Goal: Task Accomplishment & Management: Use online tool/utility

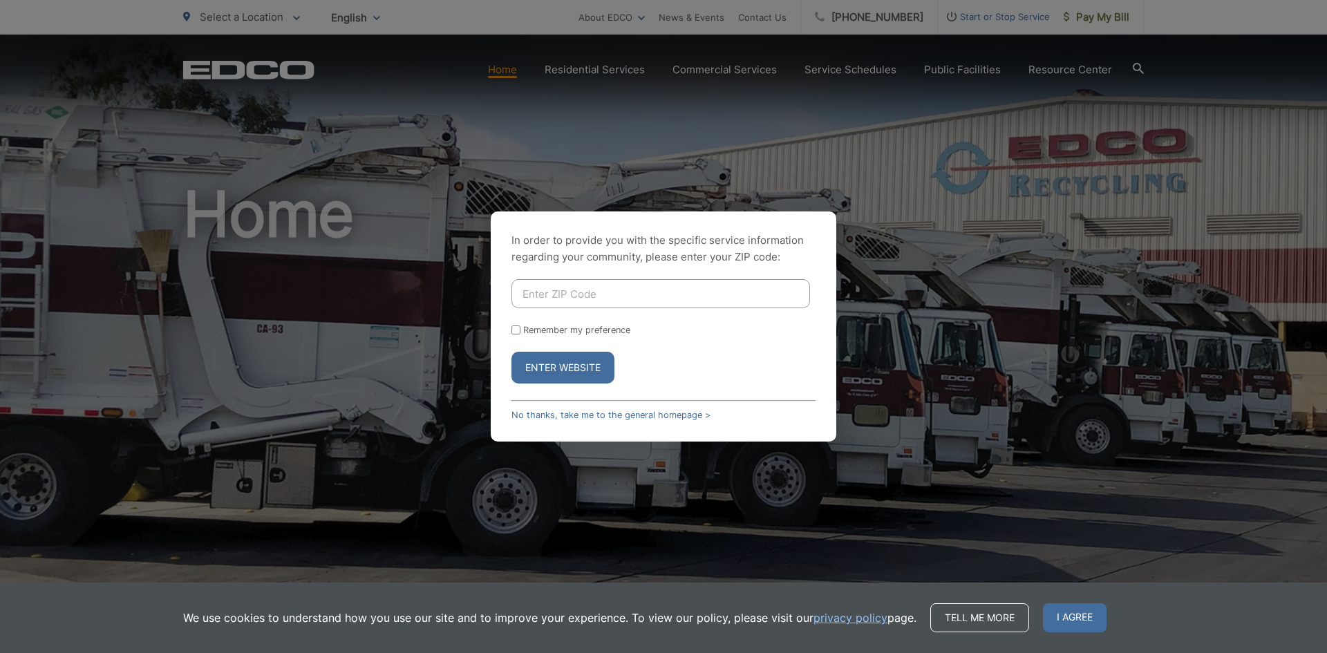
click at [586, 296] on input "Enter ZIP Code" at bounding box center [660, 293] width 299 height 29
type input "91901"
drag, startPoint x: 517, startPoint y: 330, endPoint x: 527, endPoint y: 337, distance: 12.9
click at [520, 332] on div "Remember my preference" at bounding box center [663, 330] width 304 height 10
click at [549, 369] on button "Enter Website" at bounding box center [562, 368] width 103 height 32
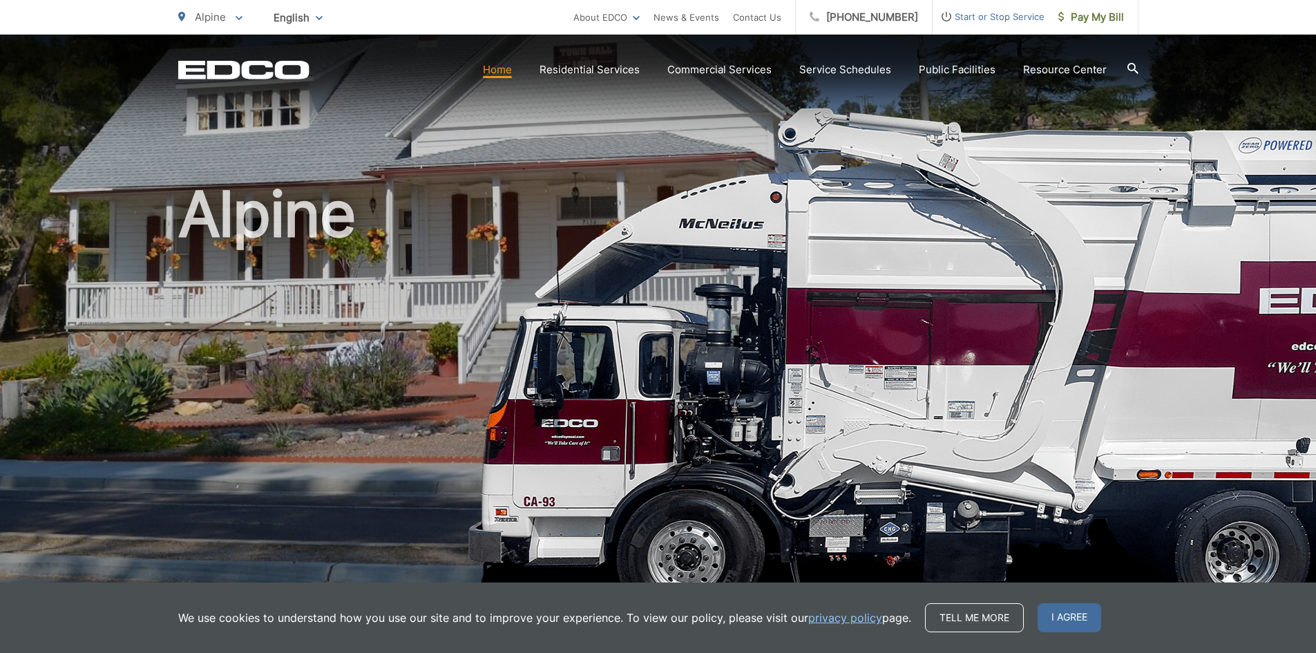
drag, startPoint x: 889, startPoint y: 220, endPoint x: 706, endPoint y: 214, distance: 183.2
click at [706, 214] on h1 "Alpine" at bounding box center [658, 398] width 960 height 437
click at [1102, 11] on span "Pay My Bill" at bounding box center [1092, 17] width 66 height 17
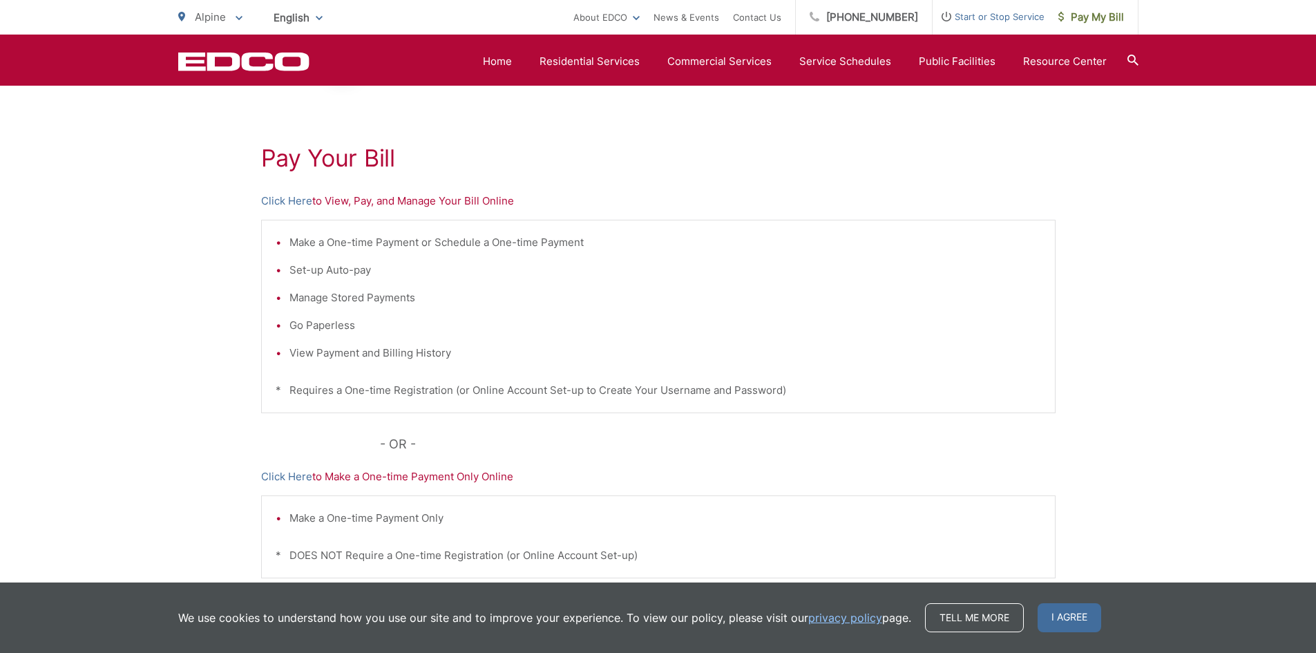
scroll to position [236, 0]
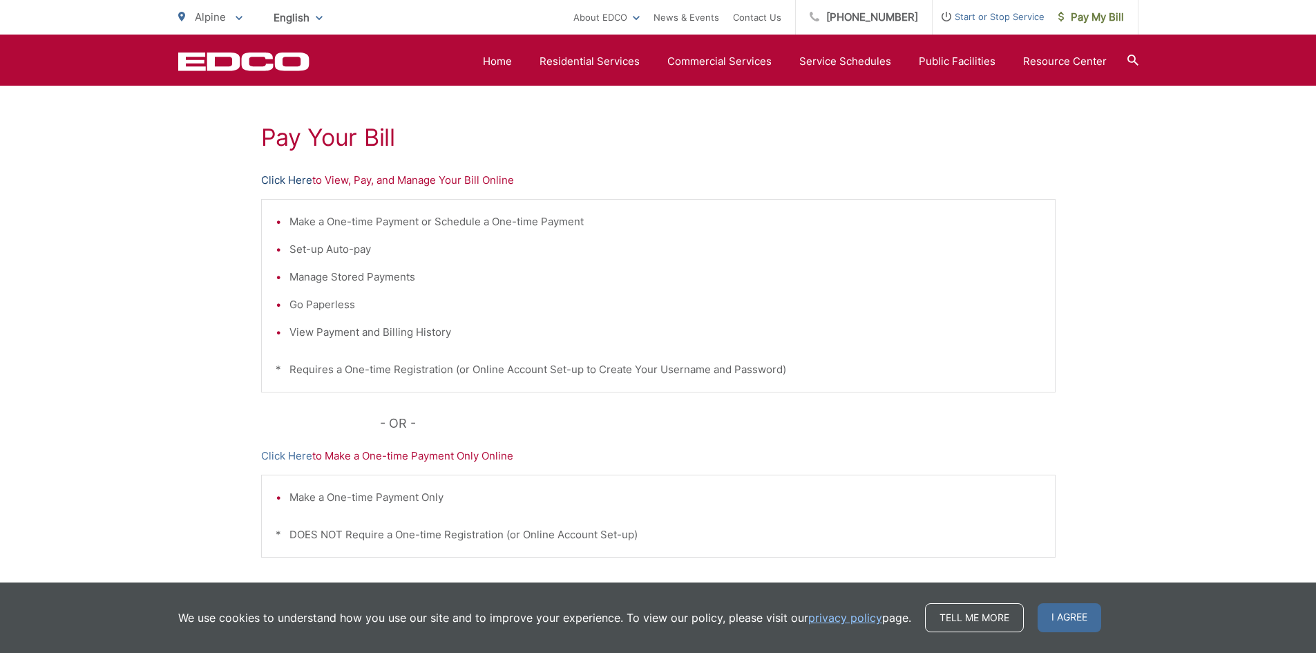
click at [288, 174] on link "Click Here" at bounding box center [286, 180] width 51 height 17
